Goal: Information Seeking & Learning: Learn about a topic

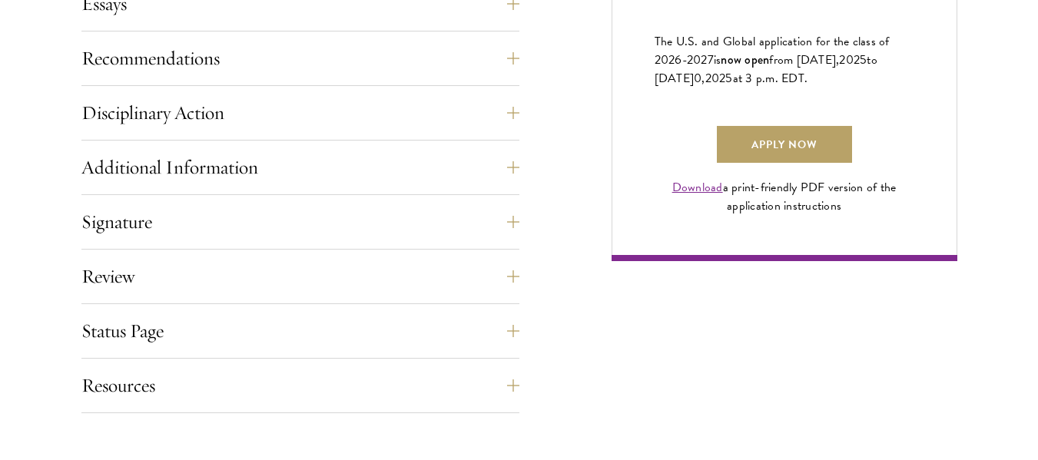
scroll to position [1119, 0]
click at [747, 162] on link "Apply Now" at bounding box center [784, 143] width 135 height 37
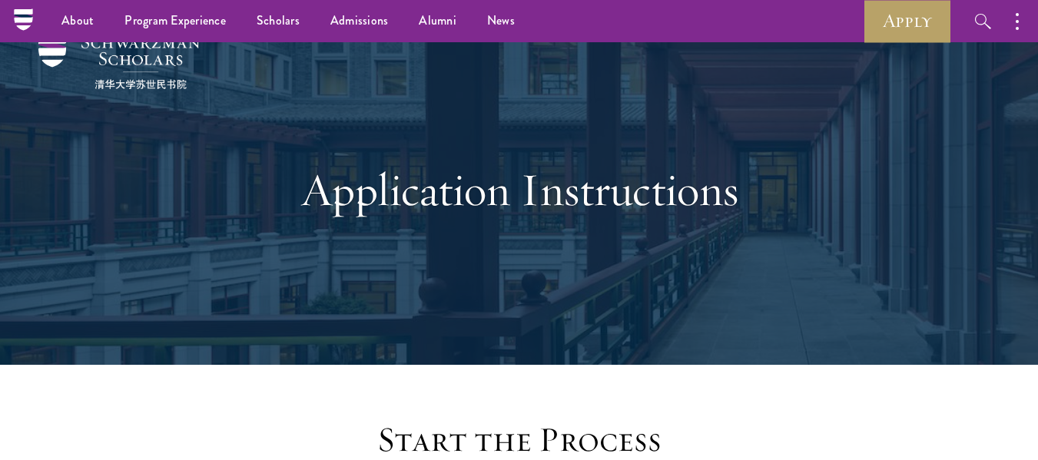
scroll to position [0, 0]
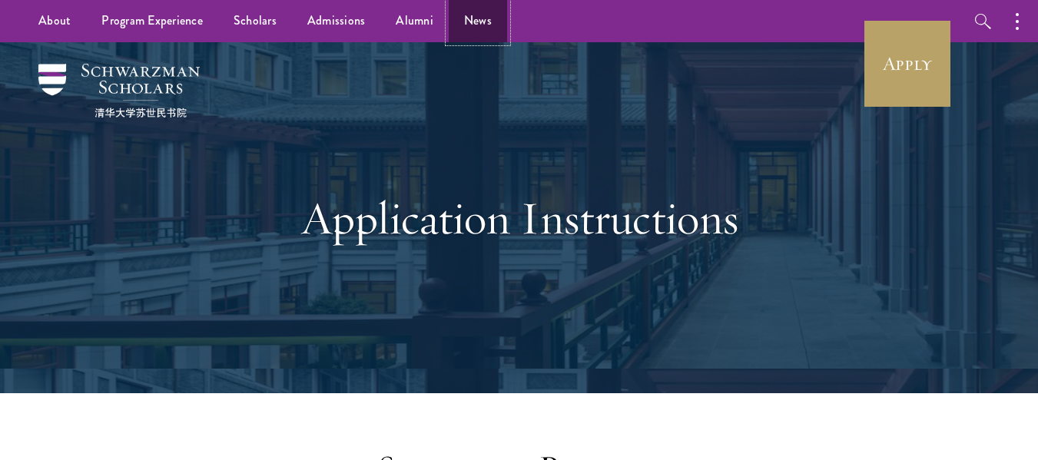
click at [480, 32] on link "News" at bounding box center [478, 21] width 58 height 42
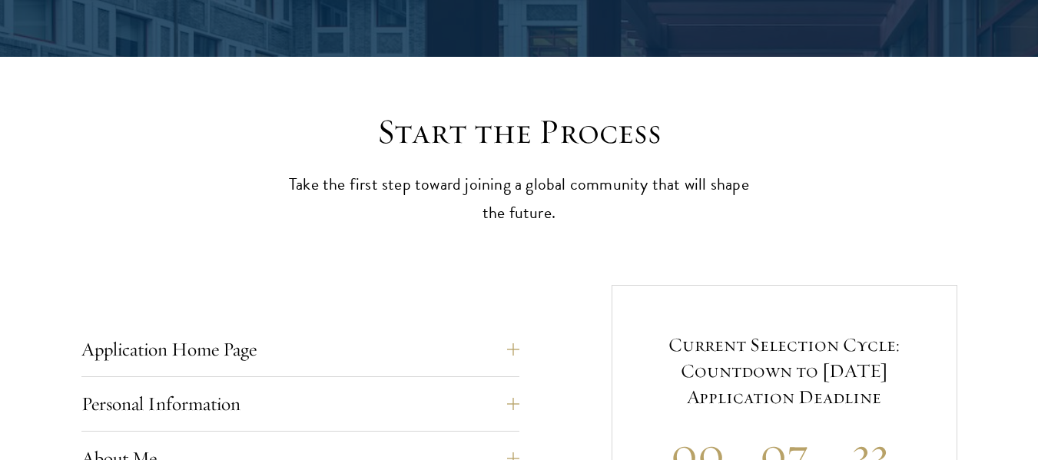
scroll to position [419, 0]
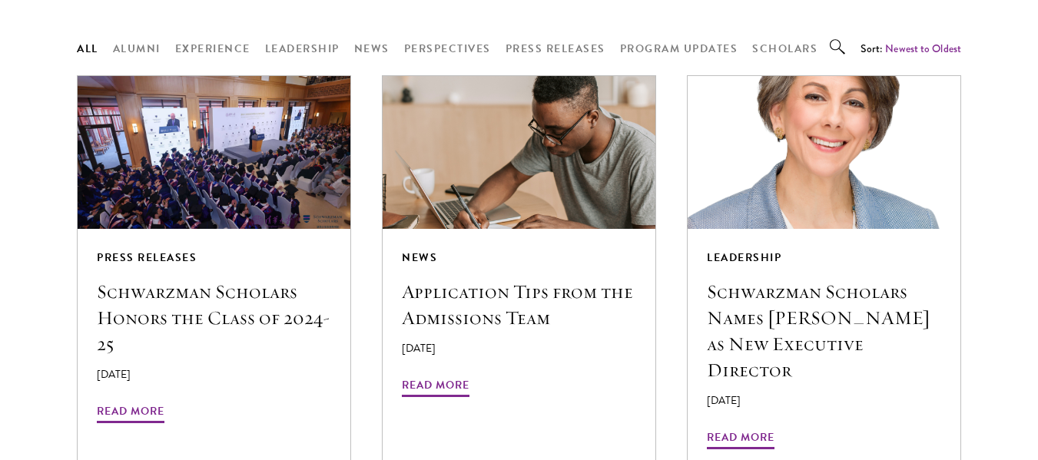
scroll to position [1342, 0]
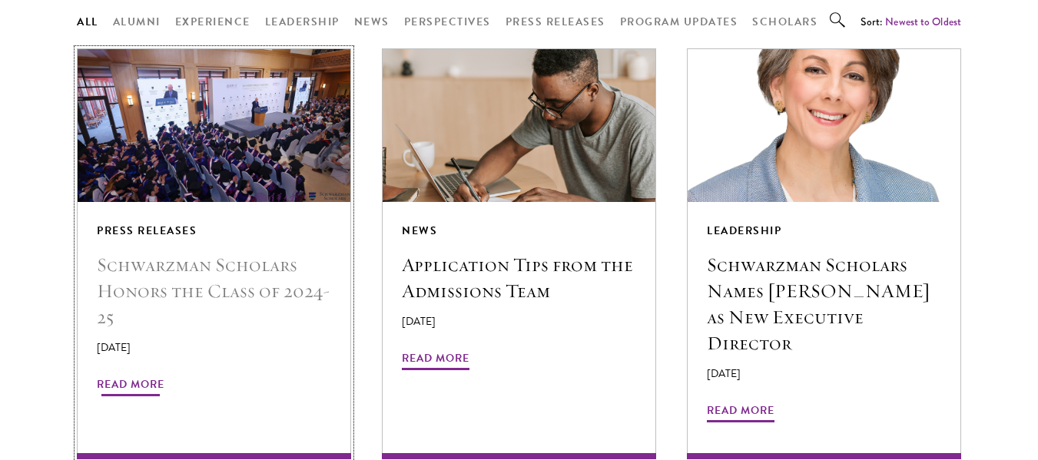
click at [143, 375] on span "Read More" at bounding box center [131, 387] width 68 height 24
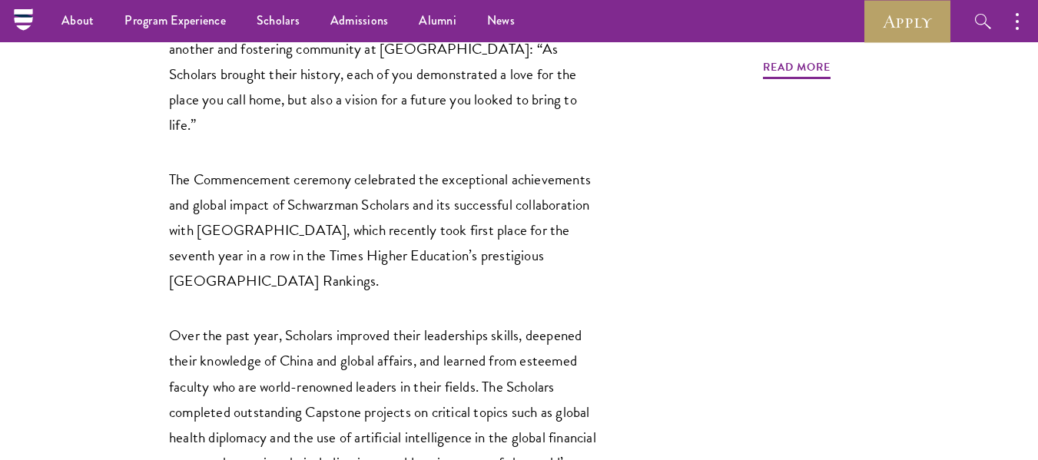
scroll to position [1818, 0]
